Goal: Task Accomplishment & Management: Complete application form

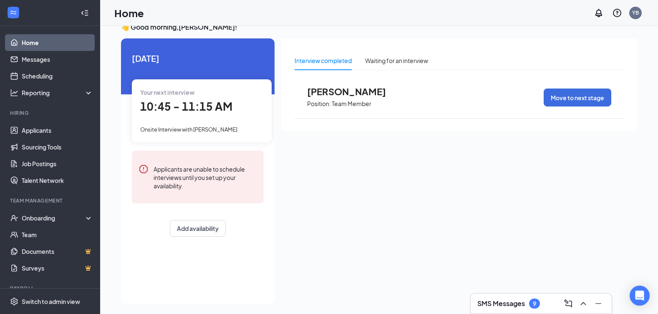
scroll to position [18, 0]
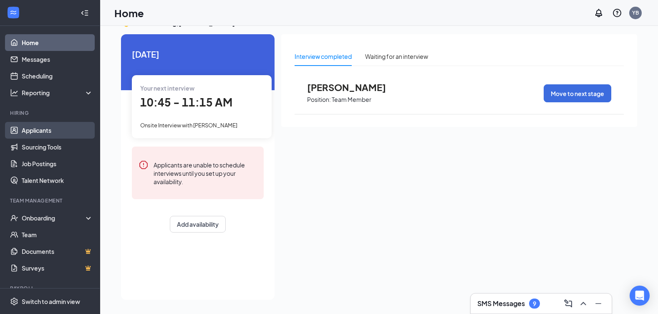
click at [45, 129] on link "Applicants" at bounding box center [57, 130] width 71 height 17
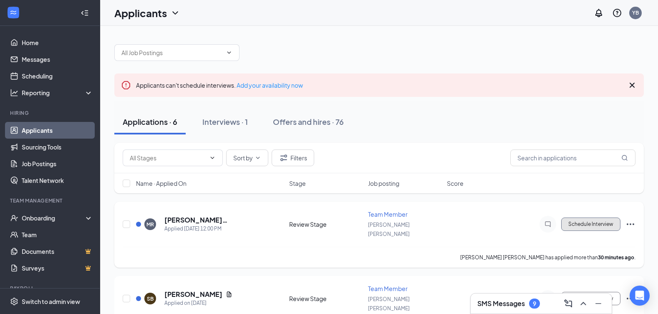
click at [608, 223] on button "Schedule Interview" at bounding box center [590, 223] width 59 height 13
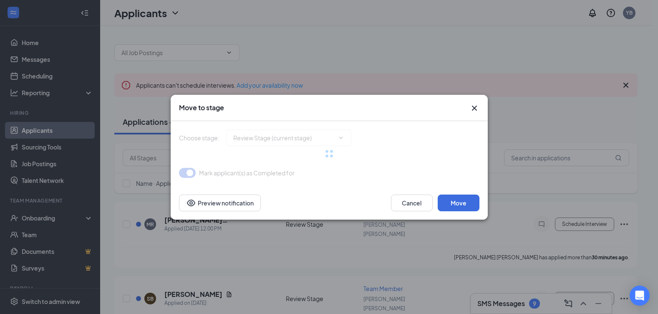
type input "Onsite Interview (next stage)"
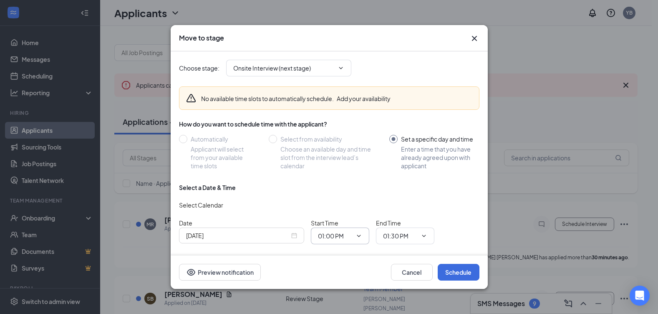
click at [359, 234] on icon "ChevronDown" at bounding box center [358, 235] width 7 height 7
click at [347, 152] on div "12:30 AM" at bounding box center [337, 152] width 25 height 9
click at [358, 234] on icon "ChevronDown" at bounding box center [358, 235] width 7 height 7
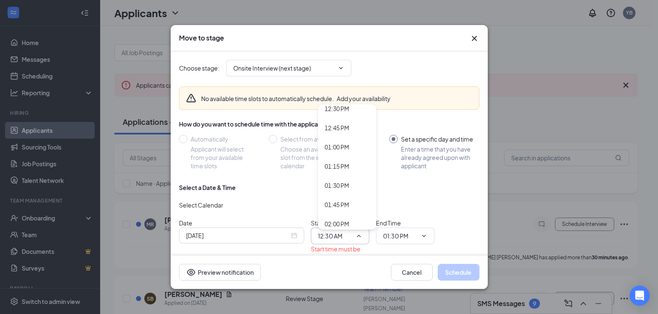
scroll to position [918, 0]
click at [340, 121] on div "12:00 PM" at bounding box center [337, 117] width 25 height 9
type input "12:00 PM"
click at [421, 237] on icon "ChevronDown" at bounding box center [423, 235] width 7 height 7
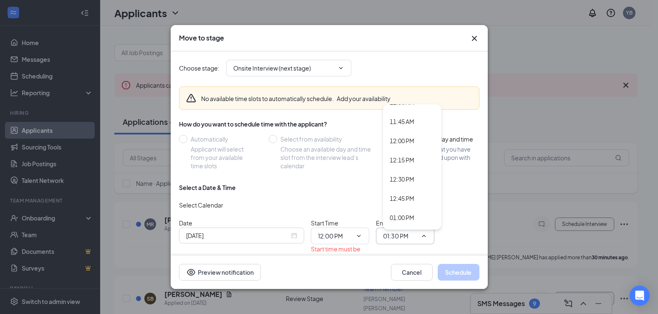
scroll to position [876, 0]
click at [401, 199] on div "12:30 PM" at bounding box center [402, 197] width 25 height 9
type input "12:30 PM"
click at [358, 239] on icon "ChevronDown" at bounding box center [358, 235] width 7 height 7
click at [358, 238] on icon "ChevronDown" at bounding box center [358, 235] width 7 height 7
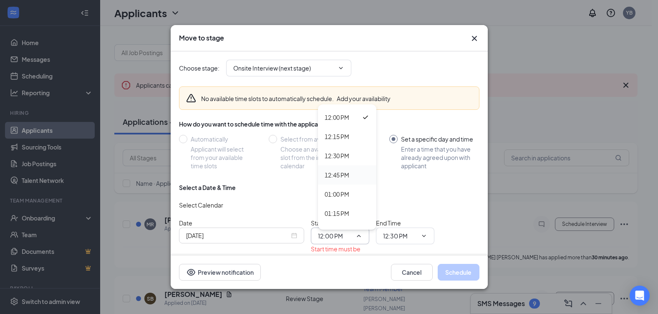
click at [338, 171] on div "12:45 PM" at bounding box center [337, 174] width 25 height 9
click at [359, 238] on icon "ChevronDown" at bounding box center [358, 235] width 7 height 7
click at [347, 155] on div "12:30 PM" at bounding box center [337, 155] width 25 height 9
type input "12:30 PM"
click at [424, 234] on icon "ChevronDown" at bounding box center [423, 235] width 7 height 7
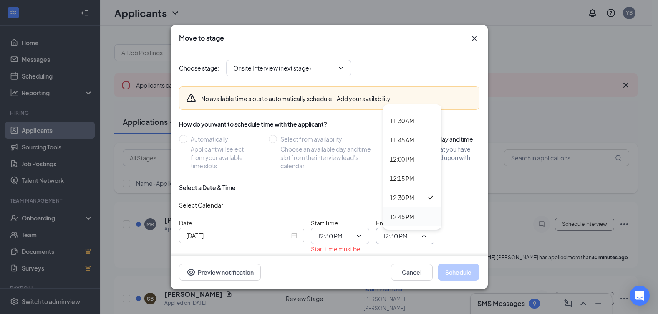
click at [407, 214] on div "12:45 PM" at bounding box center [402, 216] width 25 height 9
type input "12:45 PM"
click at [361, 238] on icon "ChevronDown" at bounding box center [358, 235] width 7 height 7
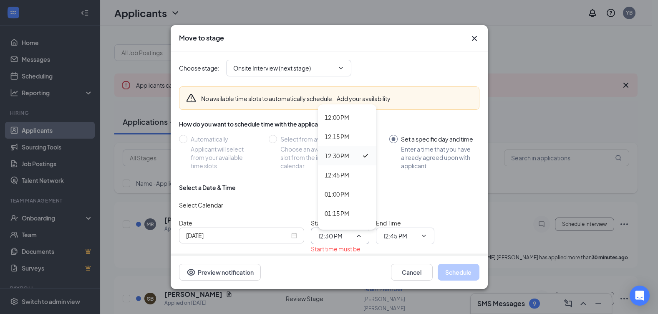
click at [340, 156] on div "12:30 PM" at bounding box center [337, 155] width 25 height 9
click at [451, 221] on div "Date [DATE] Start Time 12:30 PM 12:00 AM 12:15 AM 12:30 AM 12:45 AM 01:00 AM 01…" at bounding box center [329, 244] width 300 height 53
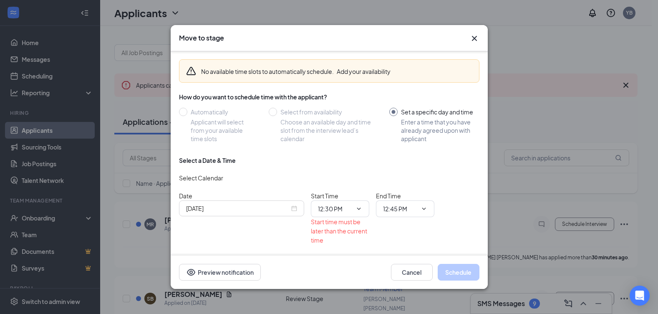
scroll to position [55, 0]
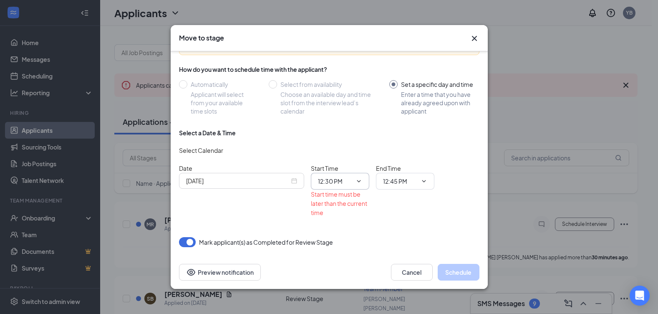
click at [366, 181] on span "12:30 PM 12:00 AM 12:15 AM 12:30 AM 12:45 AM 01:00 AM 01:15 AM 01:30 AM 01:45 A…" at bounding box center [340, 181] width 58 height 17
click at [359, 180] on icon "ChevronDown" at bounding box center [358, 181] width 7 height 7
click at [342, 123] on div "12:45 PM" at bounding box center [337, 121] width 25 height 9
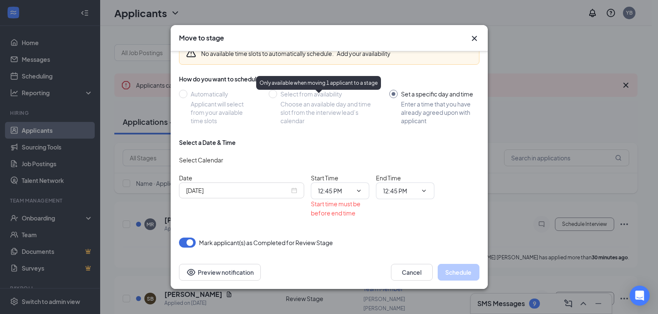
scroll to position [45, 0]
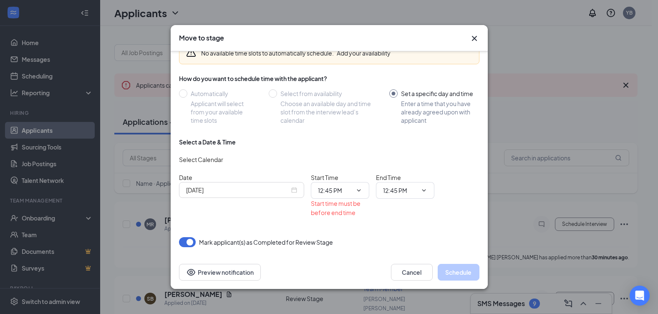
click at [395, 93] on input "Set a specific day and time Enter a time that you have already agreed upon with…" at bounding box center [434, 106] width 90 height 35
click at [390, 94] on input "Set a specific day and time Enter a time that you have already agreed upon with…" at bounding box center [434, 106] width 90 height 35
click at [358, 188] on icon "ChevronDown" at bounding box center [358, 190] width 7 height 7
click at [344, 108] on div "12:30 PM" at bounding box center [337, 110] width 25 height 9
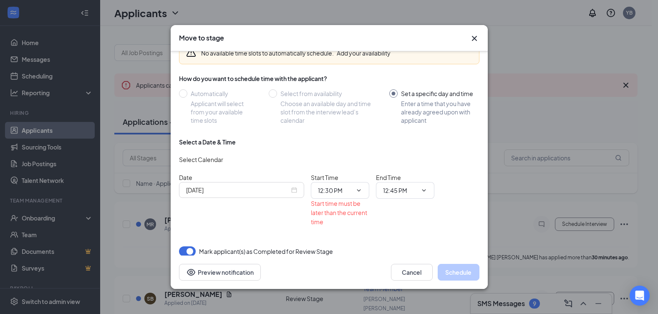
click at [361, 192] on icon "ChevronDown" at bounding box center [358, 190] width 7 height 7
click at [338, 132] on div "12:45 PM" at bounding box center [337, 129] width 25 height 9
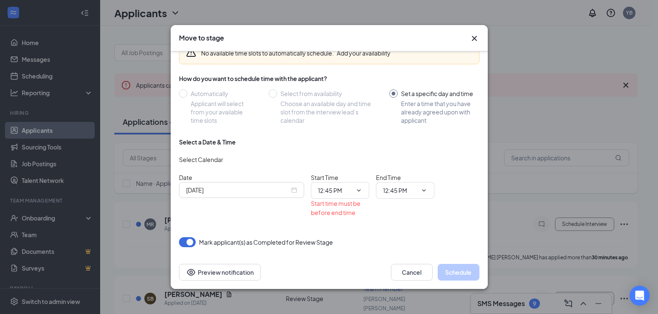
click at [362, 189] on icon "ChevronDown" at bounding box center [358, 190] width 7 height 7
click at [347, 147] on div "01:00 PM" at bounding box center [337, 148] width 25 height 9
type input "01:00 PM"
click at [423, 190] on icon "ChevronDown" at bounding box center [423, 190] width 7 height 7
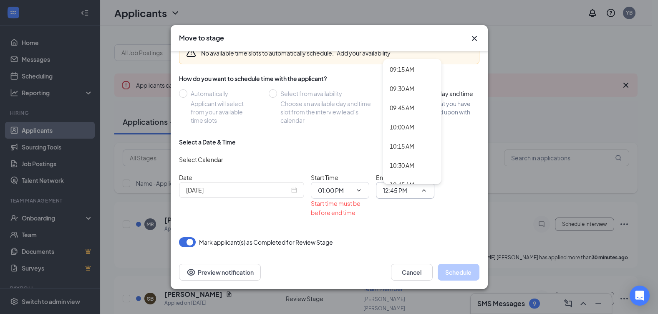
click at [473, 36] on icon "Cross" at bounding box center [474, 38] width 10 height 10
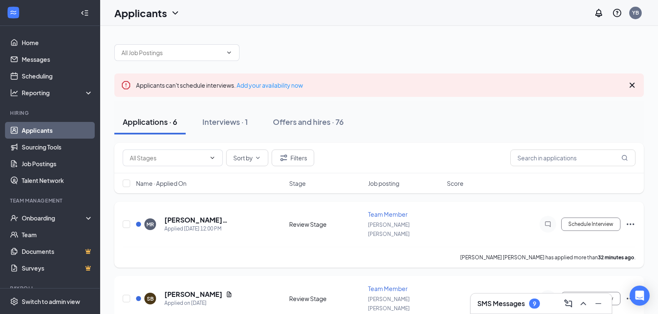
click at [629, 220] on icon "Ellipses" at bounding box center [630, 224] width 10 height 10
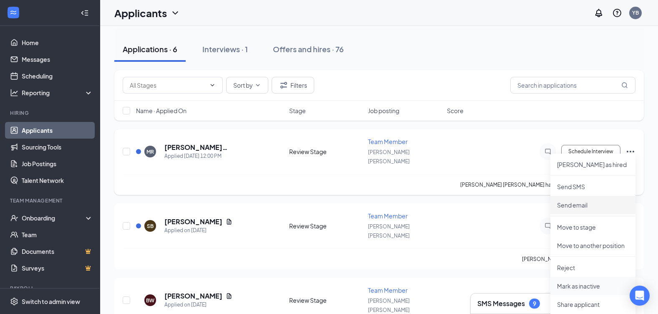
scroll to position [83, 0]
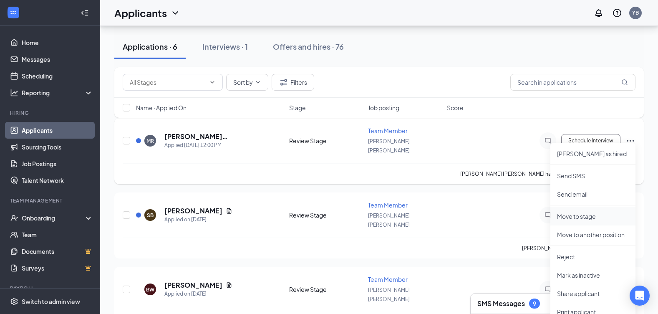
click at [587, 219] on p "Move to stage" at bounding box center [593, 216] width 72 height 8
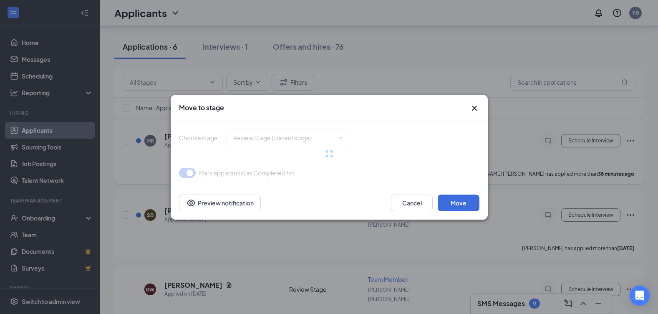
type input "Onsite Interview (next stage)"
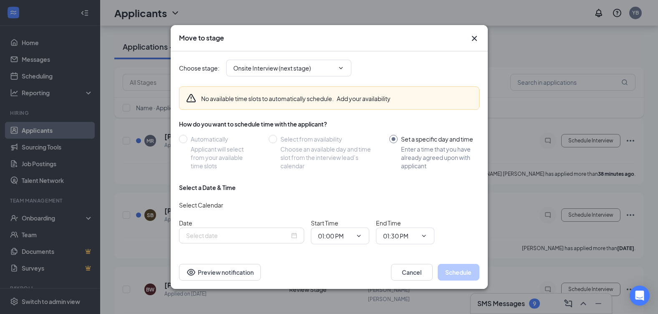
type input "[DATE]"
click at [356, 232] on span "01:00 PM" at bounding box center [340, 235] width 58 height 17
click at [356, 237] on icon "ChevronDown" at bounding box center [358, 235] width 7 height 7
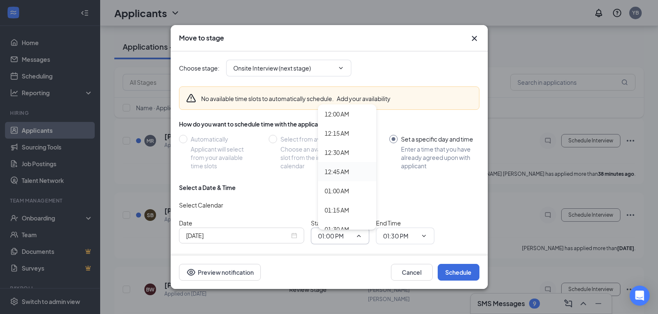
click at [345, 173] on div "12:45 AM" at bounding box center [337, 171] width 25 height 9
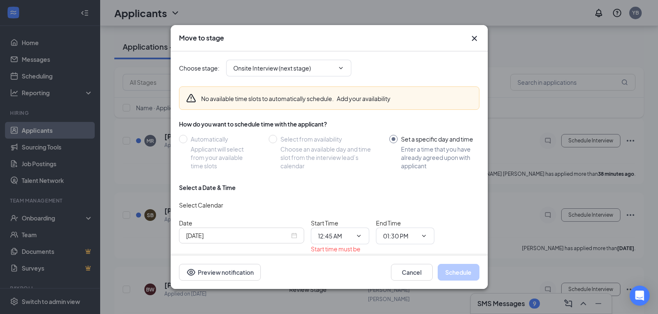
click at [358, 235] on icon "ChevronDown" at bounding box center [358, 235] width 7 height 7
click at [345, 194] on div "01:00 PM" at bounding box center [337, 193] width 25 height 9
type input "01:00 PM"
click at [423, 235] on icon "ChevronDown" at bounding box center [424, 236] width 4 height 2
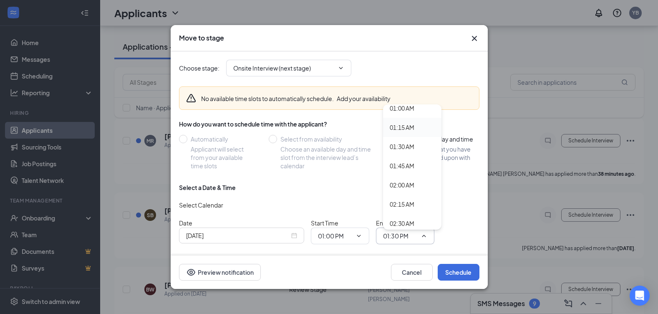
scroll to position [83, 0]
click at [399, 123] on div "01:15 AM" at bounding box center [402, 126] width 25 height 9
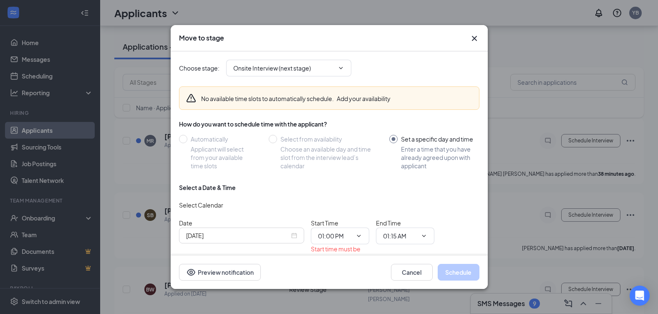
click at [423, 237] on icon "ChevronDown" at bounding box center [423, 235] width 7 height 7
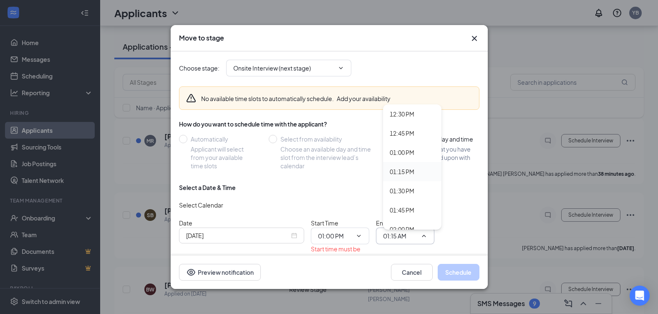
click at [411, 171] on div "01:15 PM" at bounding box center [402, 171] width 25 height 9
type input "01:15 PM"
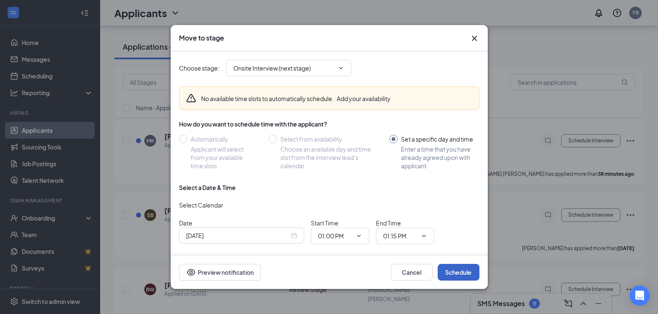
click at [450, 270] on button "Schedule" at bounding box center [459, 272] width 42 height 17
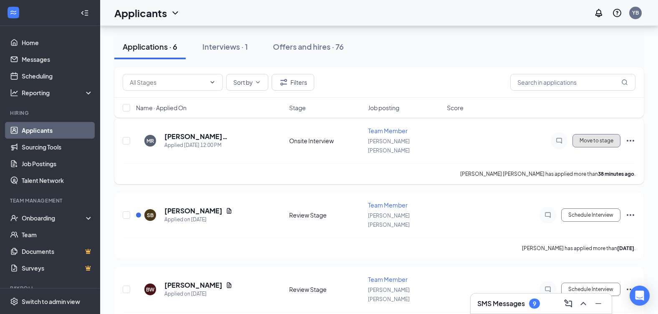
click at [599, 137] on button "Move to stage" at bounding box center [596, 140] width 48 height 13
type input "Hiring Complete (final stage)"
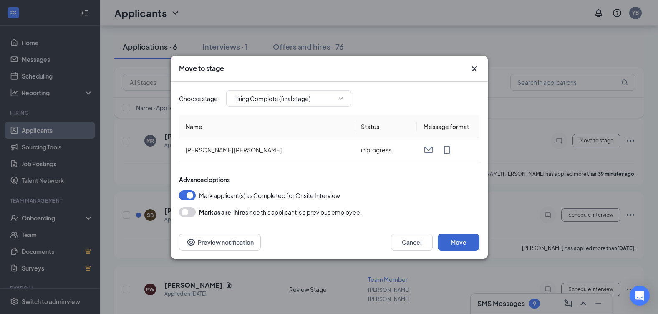
click at [455, 241] on button "Move" at bounding box center [459, 242] width 42 height 17
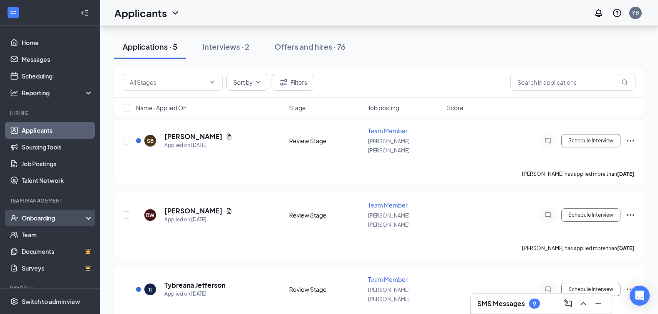
click at [45, 219] on div "Onboarding" at bounding box center [54, 218] width 64 height 8
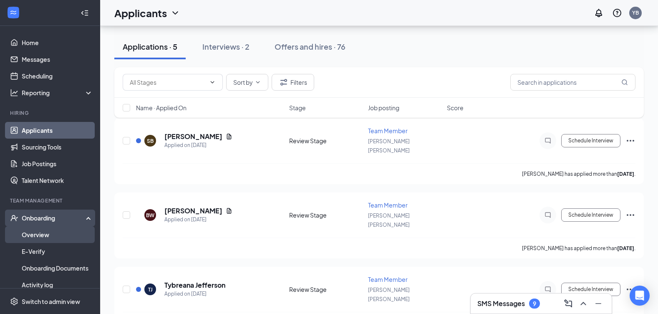
click at [47, 234] on link "Overview" at bounding box center [57, 234] width 71 height 17
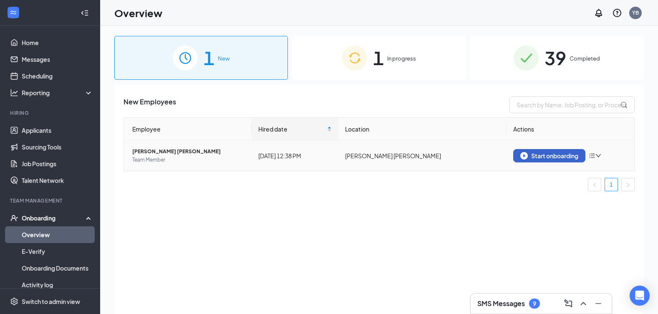
click at [551, 156] on div "Start onboarding" at bounding box center [549, 156] width 58 height 8
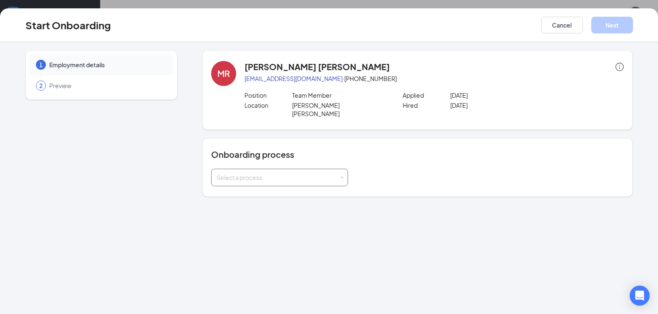
click at [345, 169] on div "Select a process" at bounding box center [279, 178] width 137 height 18
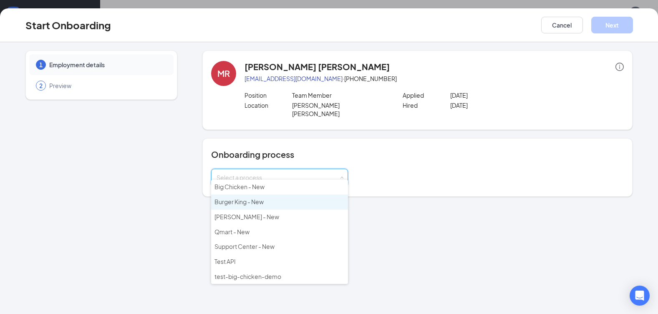
click at [248, 204] on span "Burger King - New" at bounding box center [238, 202] width 49 height 8
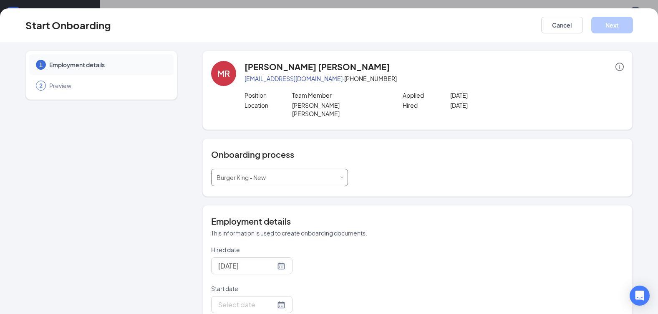
scroll to position [88, 0]
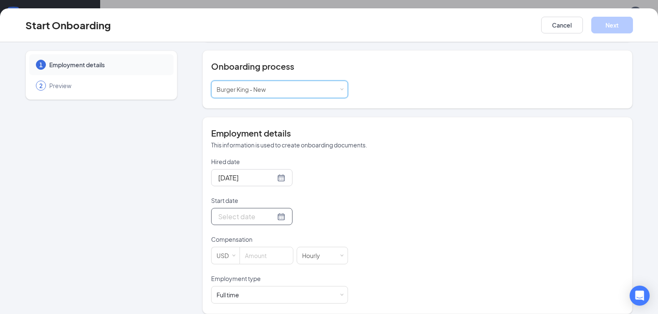
click at [273, 211] on div at bounding box center [251, 216] width 67 height 10
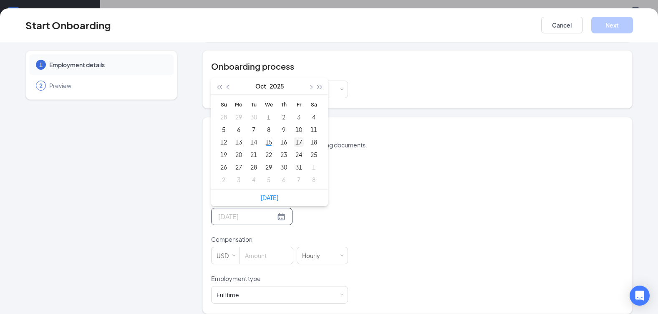
type input "[DATE]"
click at [297, 137] on div "17" at bounding box center [299, 142] width 10 height 10
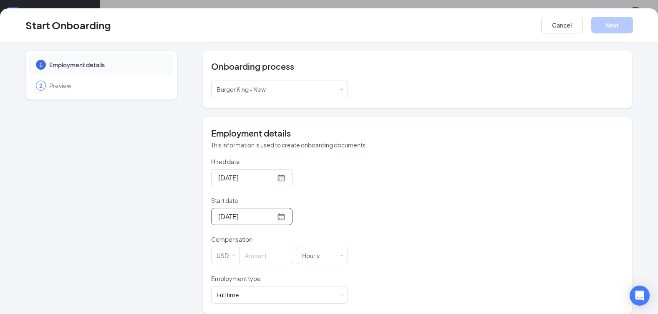
scroll to position [38, 0]
click at [273, 247] on input at bounding box center [266, 255] width 53 height 17
type input "1"
type input "14"
click at [296, 287] on div "Full time Works 30+ hours per week and is reasonably expected to work" at bounding box center [279, 294] width 126 height 17
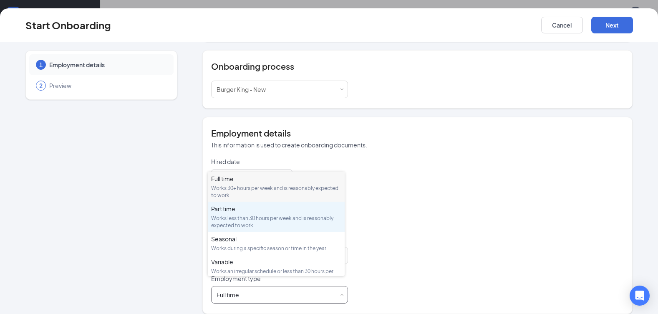
click at [244, 214] on div "Works less than 30 hours per week and is reasonably expected to work" at bounding box center [276, 221] width 130 height 14
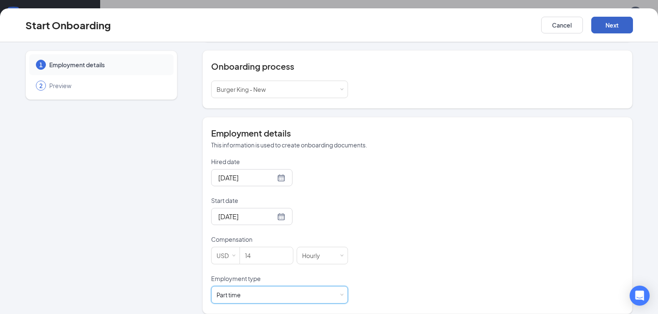
click at [602, 28] on button "Next" at bounding box center [612, 25] width 42 height 17
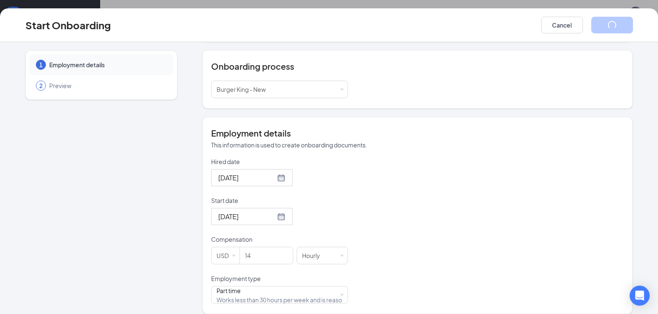
scroll to position [0, 0]
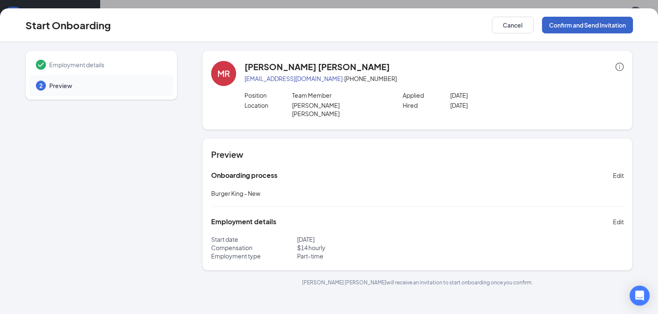
click at [591, 28] on button "Confirm and Send Invitation" at bounding box center [587, 25] width 91 height 17
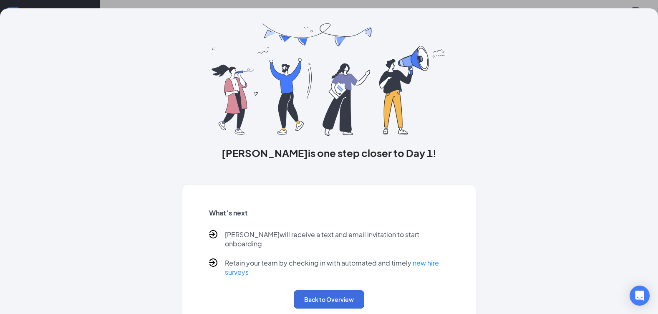
scroll to position [28, 0]
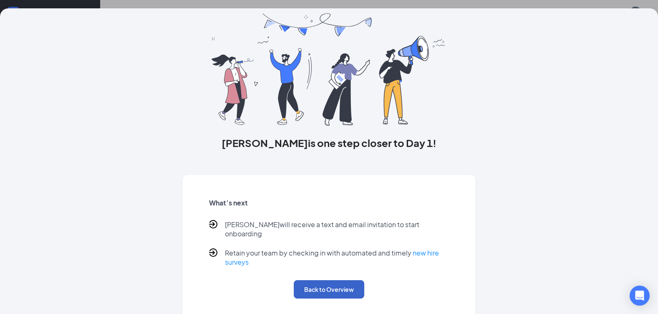
click at [338, 281] on button "Back to Overview" at bounding box center [329, 289] width 70 height 18
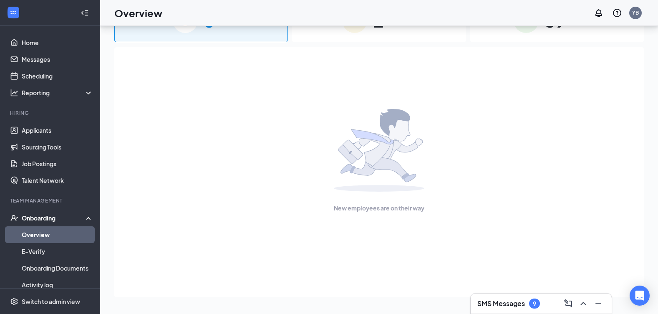
scroll to position [0, 0]
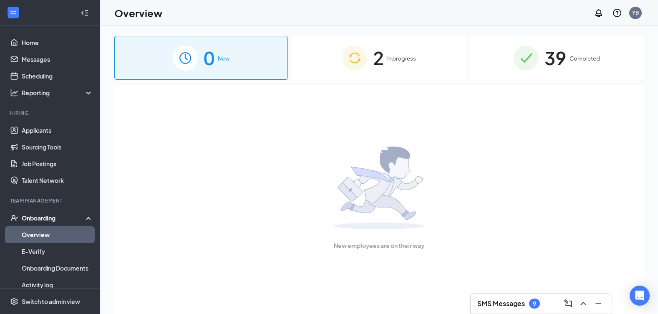
click at [428, 58] on div "2 In progress" at bounding box center [379, 58] width 174 height 44
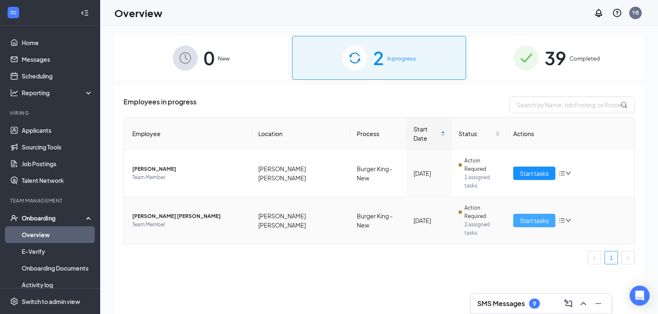
click at [543, 216] on span "Start tasks" at bounding box center [534, 220] width 29 height 9
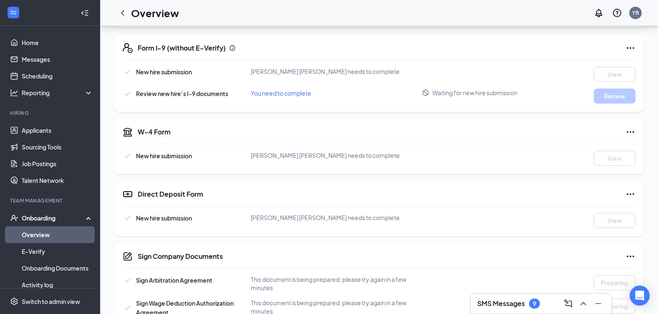
scroll to position [250, 0]
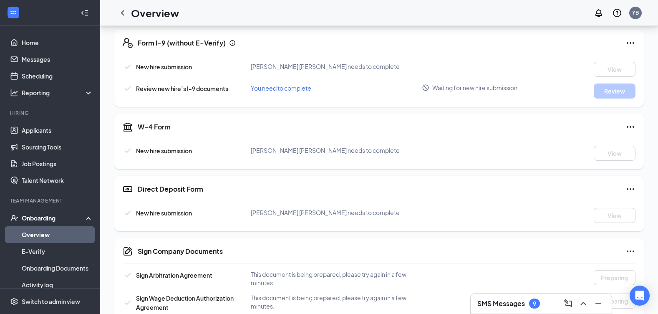
click at [302, 91] on span "You need to complete" at bounding box center [281, 88] width 60 height 8
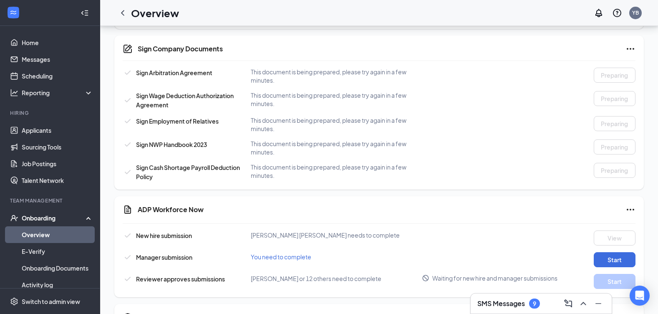
scroll to position [508, 0]
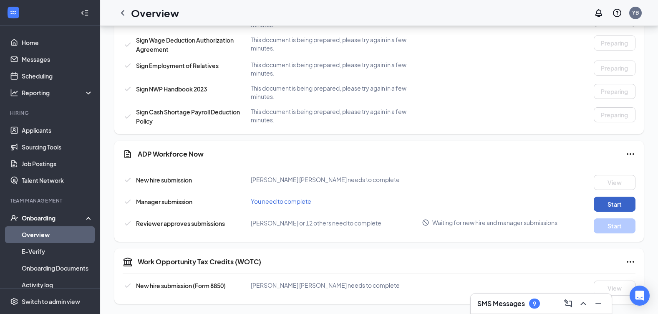
click at [618, 209] on button "Start" at bounding box center [615, 203] width 42 height 15
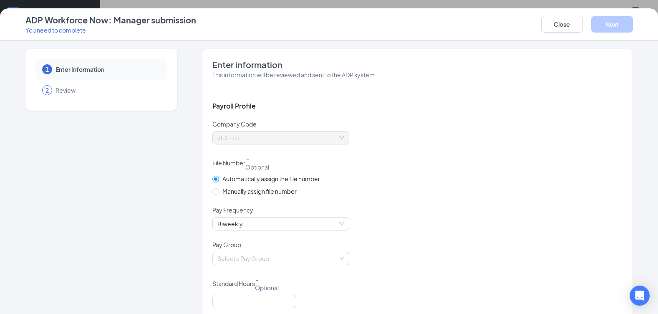
scroll to position [42, 0]
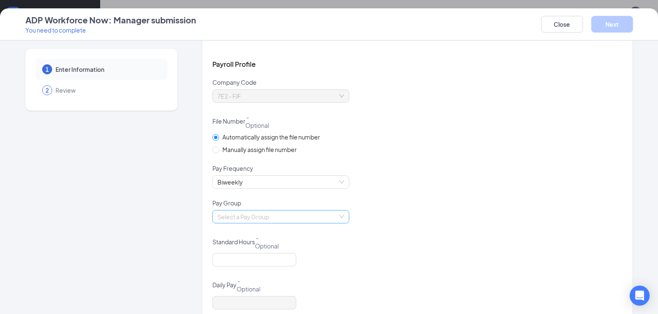
click at [341, 214] on div "Select a Pay Group" at bounding box center [280, 216] width 137 height 13
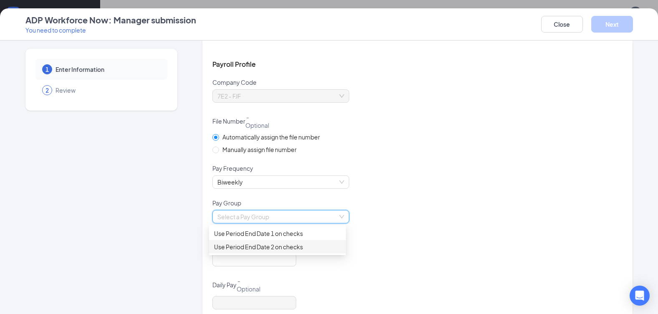
click at [325, 245] on div "Use Period End Date 2 on checks" at bounding box center [277, 246] width 127 height 9
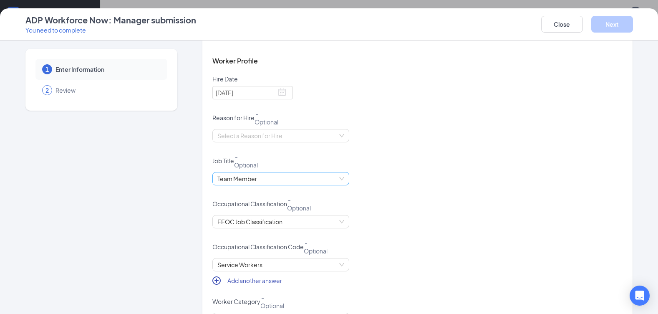
scroll to position [542, 0]
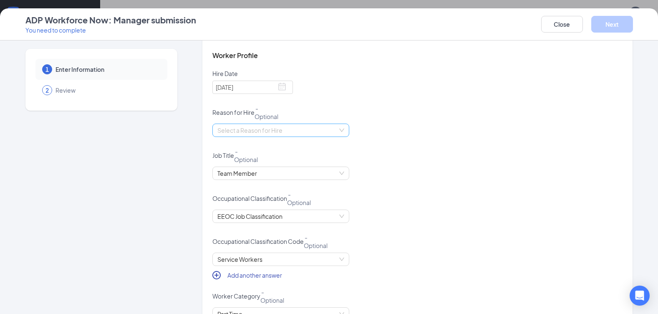
click at [340, 131] on div "Select a Reason for Hire" at bounding box center [280, 129] width 137 height 13
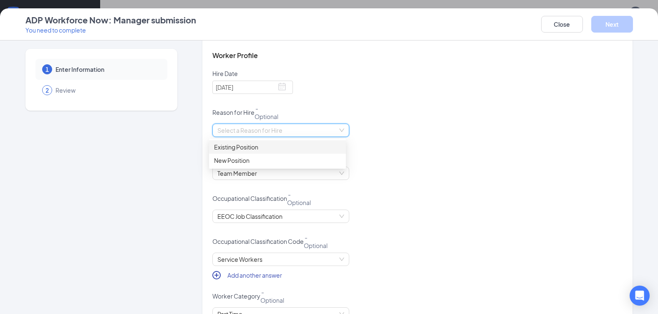
click at [340, 131] on div "Select a Reason for Hire" at bounding box center [280, 129] width 137 height 13
click at [336, 173] on span "Team Member" at bounding box center [280, 173] width 127 height 13
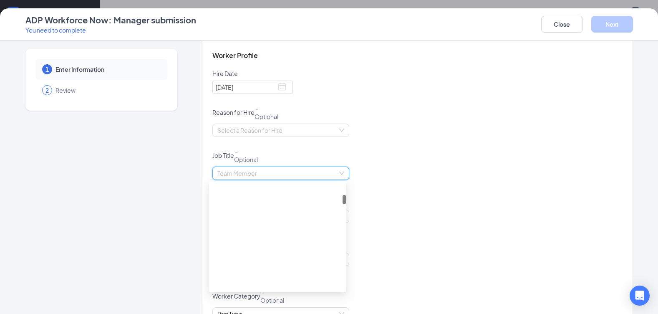
scroll to position [133, 0]
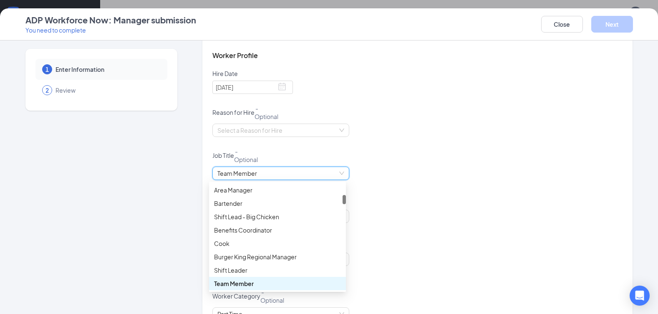
click at [336, 173] on span "Team Member" at bounding box center [280, 173] width 127 height 13
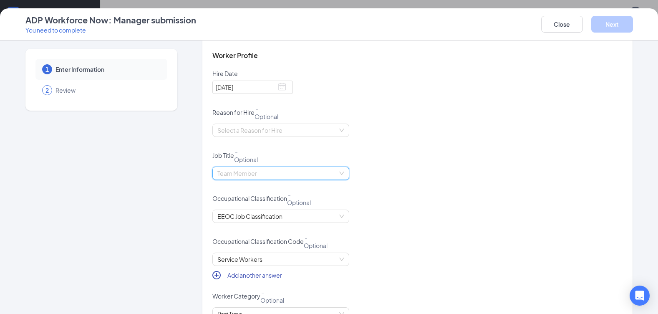
click at [343, 170] on div "Team Member" at bounding box center [280, 172] width 137 height 13
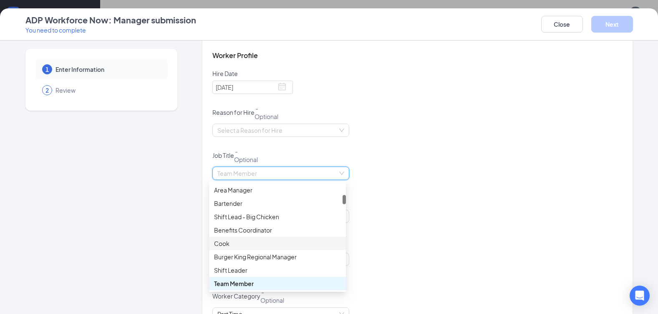
click at [230, 242] on div "Cook" at bounding box center [277, 243] width 127 height 9
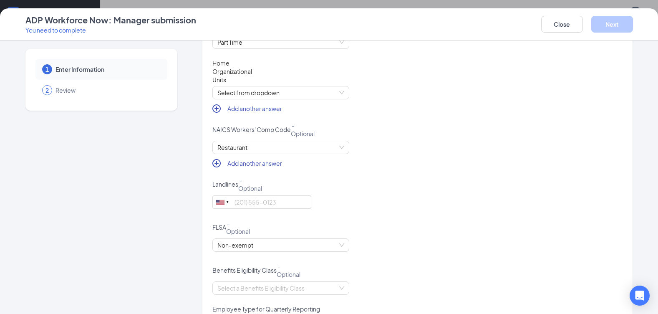
scroll to position [876, 0]
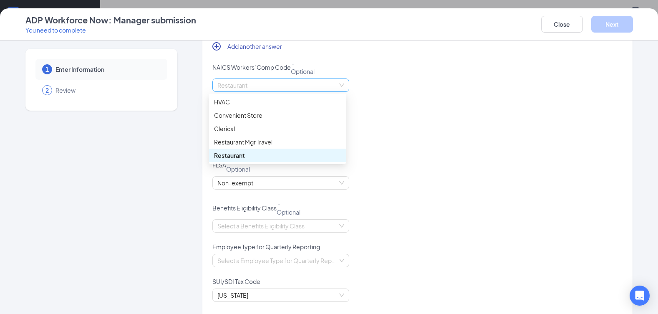
click at [343, 86] on div "Restaurant" at bounding box center [280, 84] width 137 height 13
click at [315, 156] on div "Restaurant" at bounding box center [277, 155] width 127 height 9
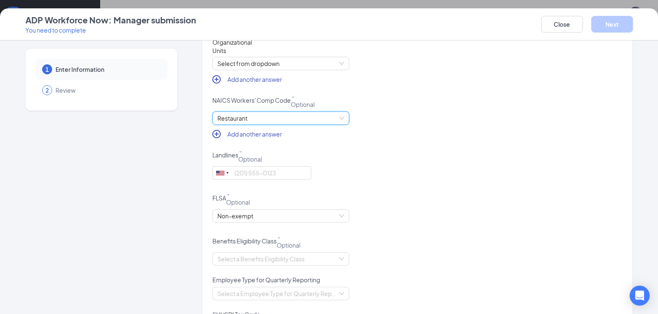
scroll to position [793, 0]
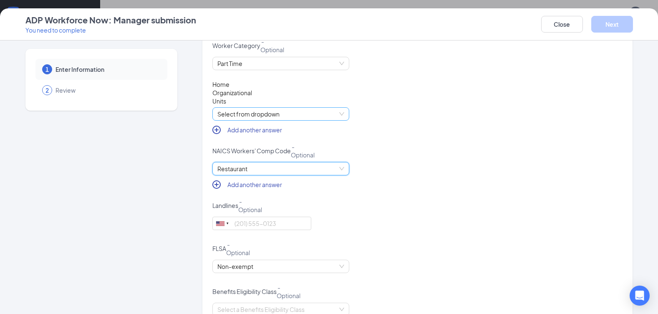
click at [338, 112] on span "Select from dropdown" at bounding box center [280, 114] width 127 height 13
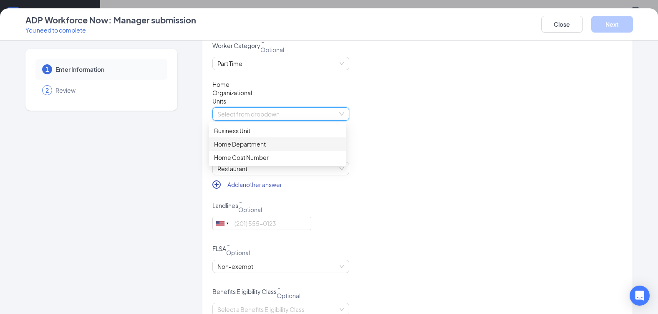
click at [275, 146] on div "Home Department" at bounding box center [277, 143] width 127 height 9
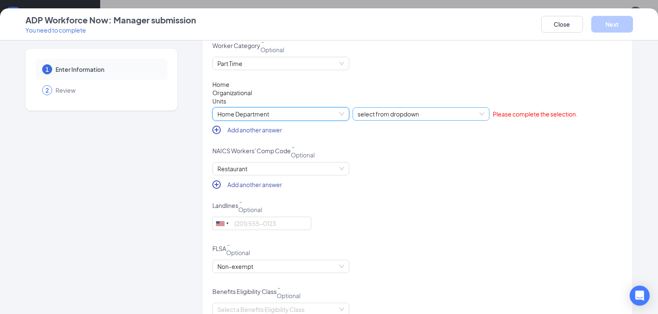
click at [479, 111] on span "select from dropdown" at bounding box center [420, 114] width 127 height 13
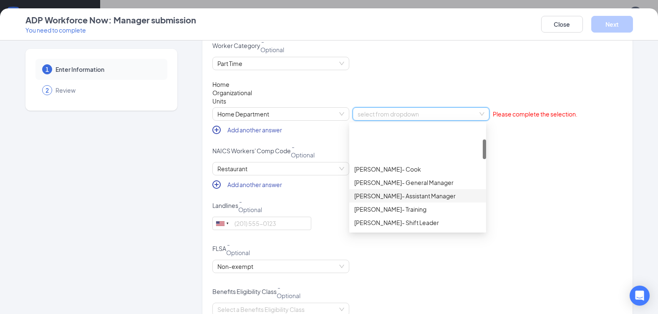
scroll to position [83, 0]
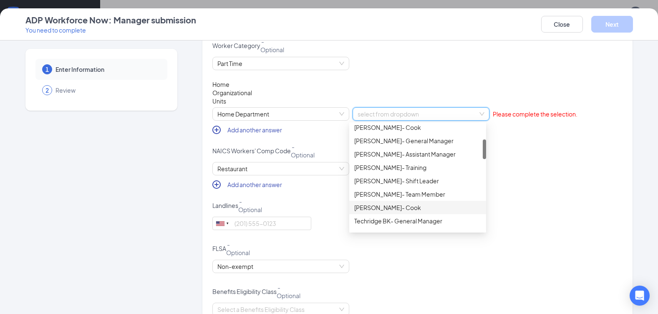
click at [405, 207] on div "[PERSON_NAME]- Cook" at bounding box center [417, 207] width 127 height 9
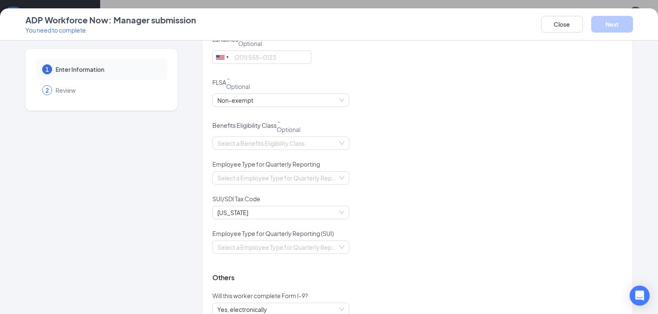
scroll to position [959, 0]
click at [340, 176] on div "Select a Employee Type for Quarterly Reporting" at bounding box center [280, 176] width 137 height 13
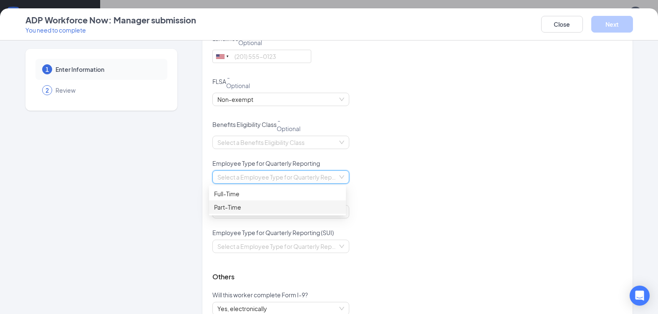
click at [238, 203] on div "Part-Time" at bounding box center [277, 206] width 127 height 9
click at [340, 251] on div "Select a Employee Type for Quarterly Reporting (SUI)" at bounding box center [280, 245] width 137 height 13
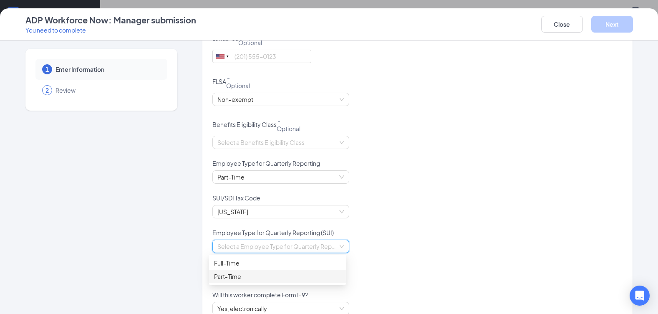
click at [268, 275] on div "Part-Time" at bounding box center [277, 276] width 127 height 9
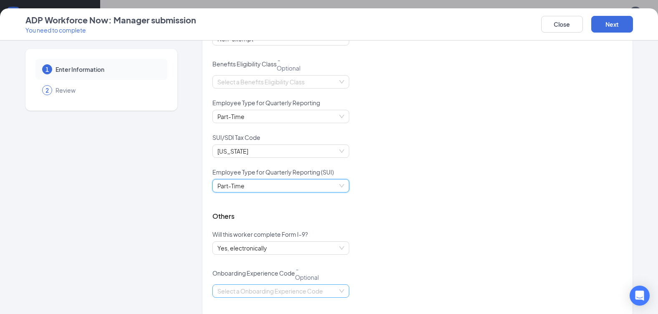
scroll to position [1032, 0]
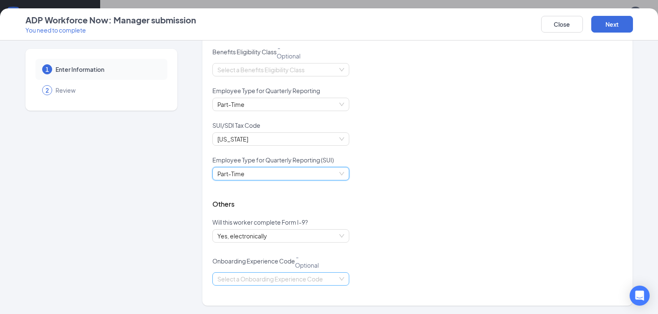
click at [330, 277] on input "search" at bounding box center [277, 278] width 121 height 13
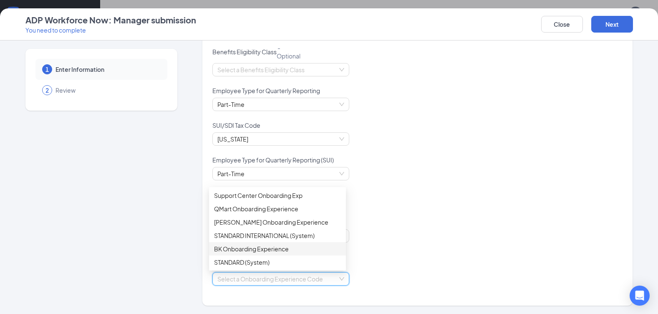
click at [248, 251] on div "BK Onboarding Experience" at bounding box center [277, 248] width 127 height 9
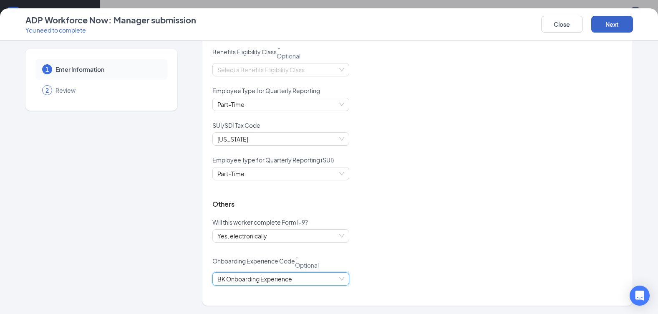
click at [601, 28] on button "Next" at bounding box center [612, 24] width 42 height 17
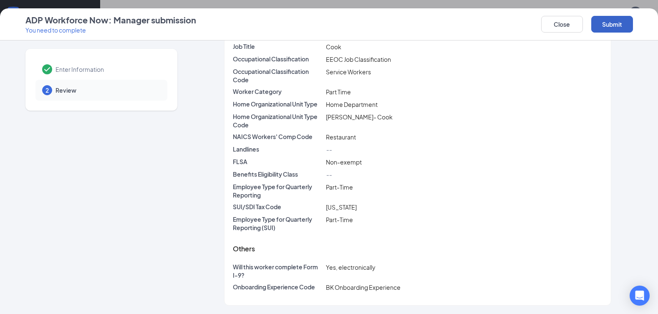
scroll to position [252, 0]
click at [601, 28] on button "Submit" at bounding box center [612, 24] width 42 height 17
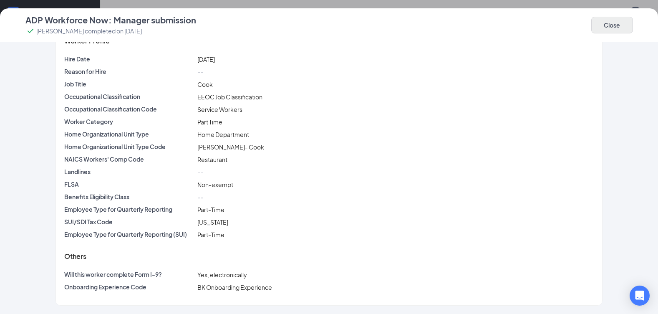
scroll to position [216, 0]
click at [602, 28] on button "Close" at bounding box center [612, 25] width 42 height 17
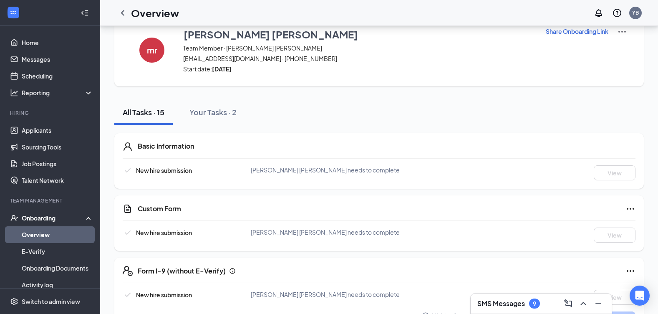
scroll to position [0, 0]
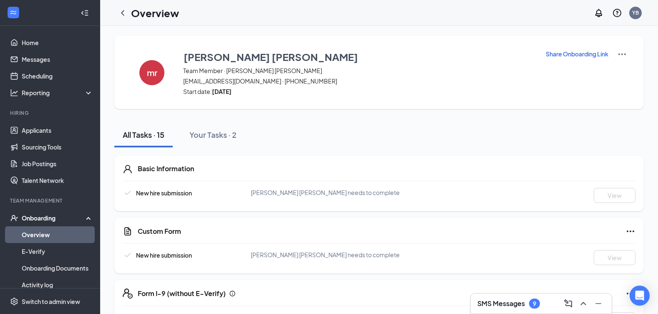
click at [582, 53] on p "Share Onboarding Link" at bounding box center [577, 54] width 63 height 8
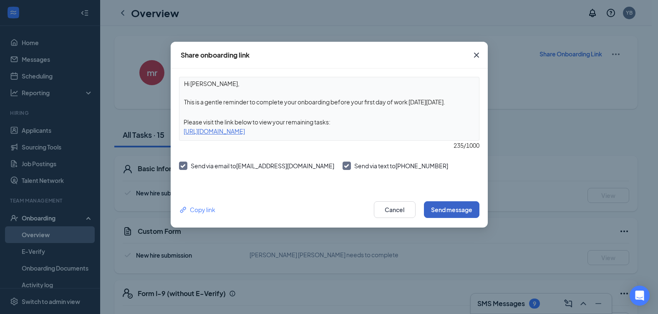
click at [442, 206] on button "Send message" at bounding box center [451, 209] width 55 height 17
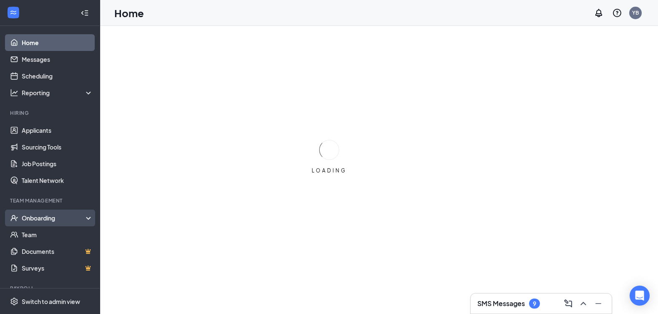
click at [48, 216] on div "Onboarding" at bounding box center [54, 218] width 64 height 8
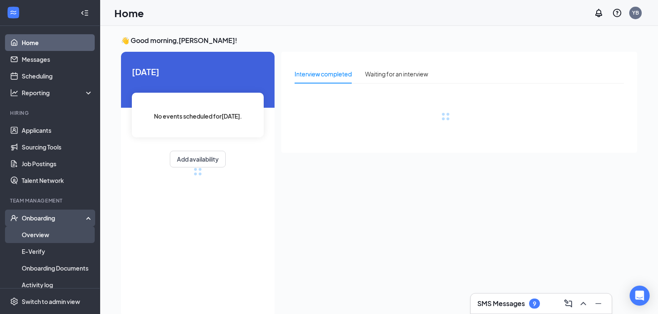
click at [47, 237] on link "Overview" at bounding box center [57, 234] width 71 height 17
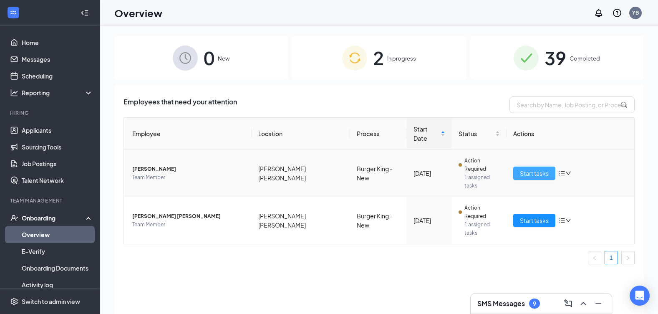
click at [523, 169] on span "Start tasks" at bounding box center [534, 173] width 29 height 9
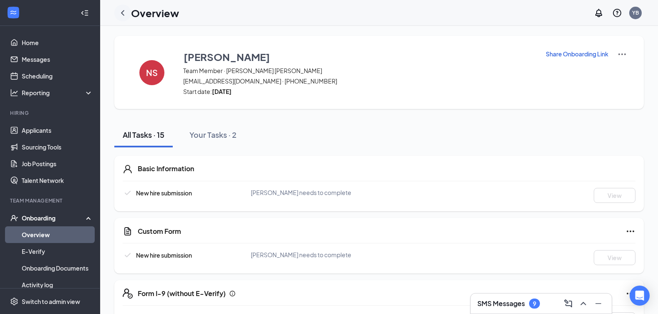
click at [123, 14] on icon "ChevronLeft" at bounding box center [122, 12] width 3 height 5
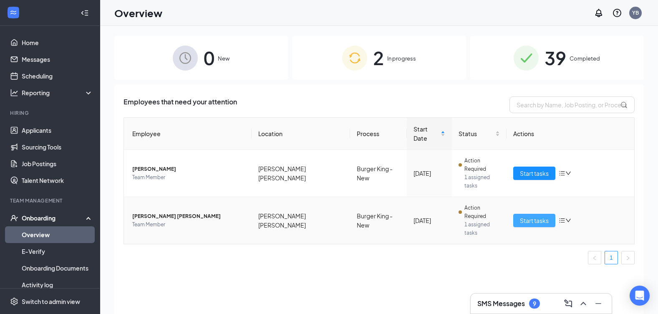
click at [531, 216] on span "Start tasks" at bounding box center [534, 220] width 29 height 9
